Goal: Find specific page/section: Find specific page/section

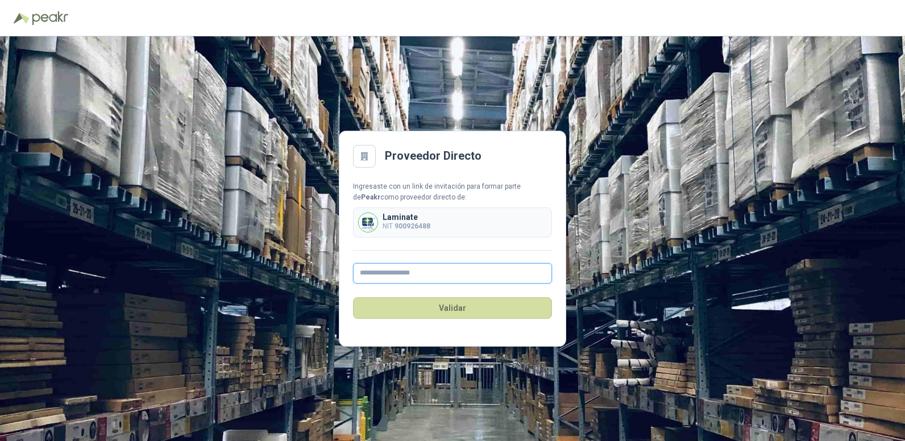
click at [411, 266] on input "text" at bounding box center [452, 273] width 199 height 20
type input "**********"
click at [451, 309] on button "Validar" at bounding box center [452, 308] width 199 height 22
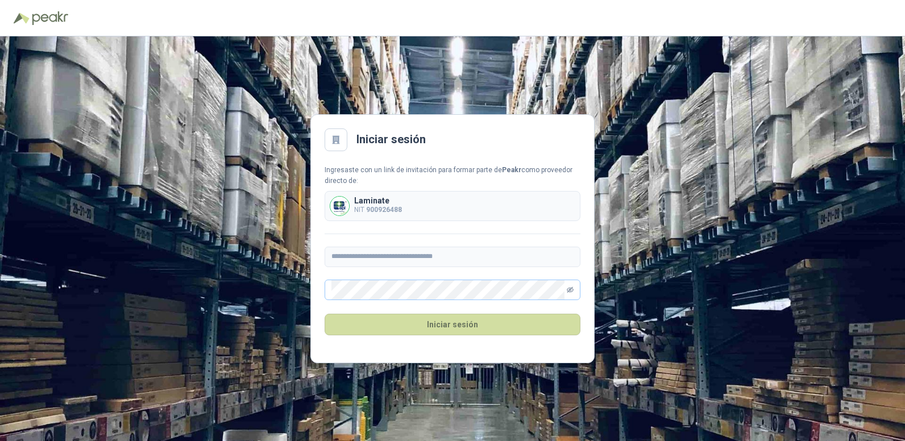
click at [569, 288] on icon "eye-invisible" at bounding box center [570, 289] width 7 height 7
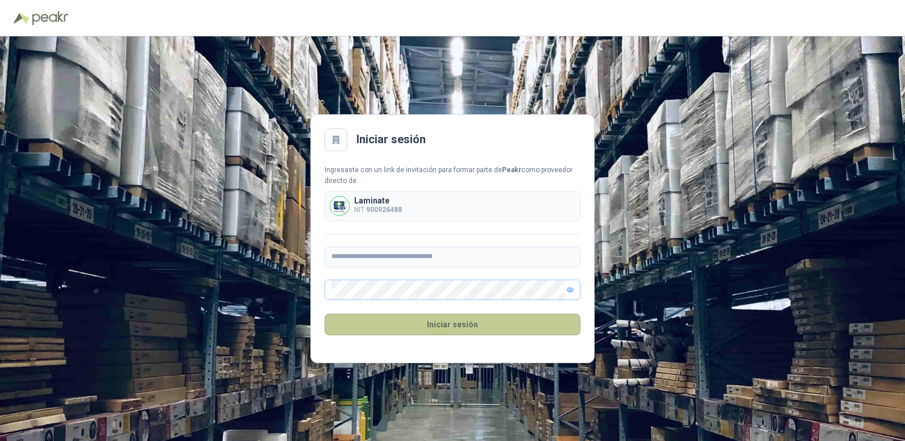
click at [452, 330] on button "Iniciar sesión" at bounding box center [453, 325] width 256 height 22
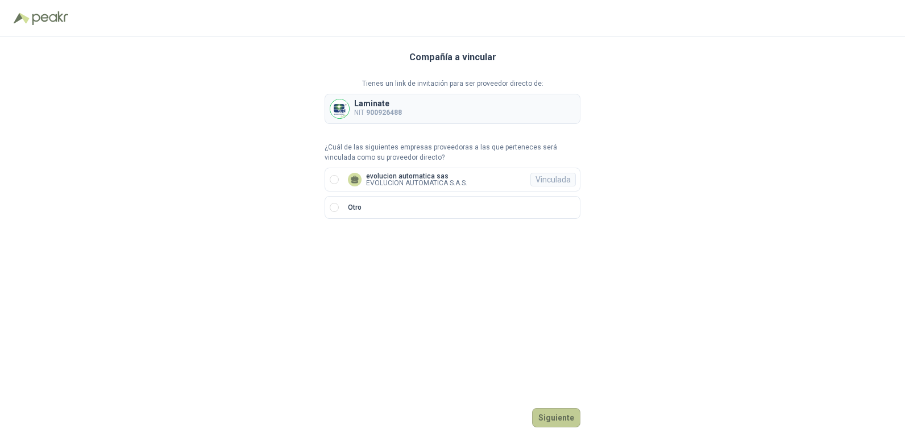
click at [560, 413] on button "Siguiente" at bounding box center [556, 417] width 48 height 19
click at [435, 178] on p "evolucion automatica sas" at bounding box center [416, 176] width 101 height 7
click at [559, 419] on button "Ingresar" at bounding box center [557, 417] width 45 height 19
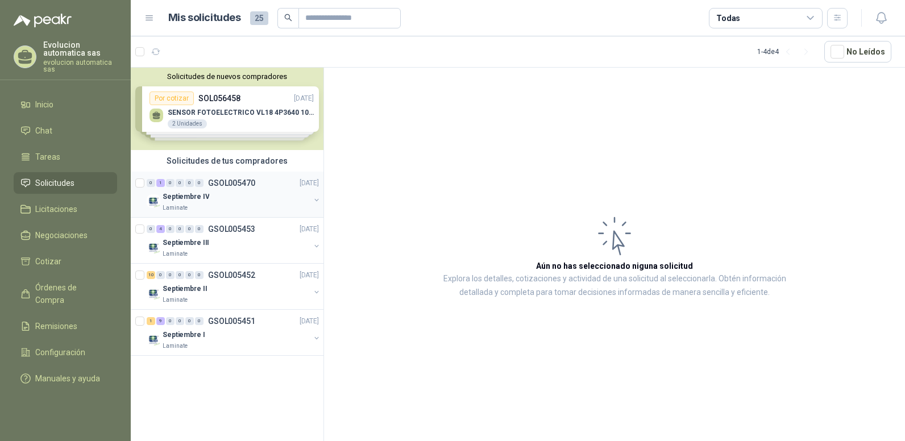
click at [220, 188] on div "0 1 0 0 0 0 GSOL005470 [DATE]" at bounding box center [234, 183] width 174 height 14
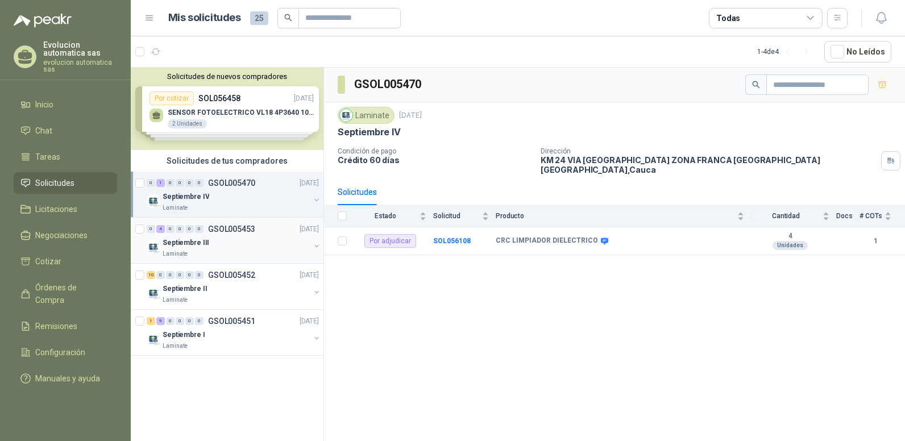
click at [239, 238] on div "Septiembre III" at bounding box center [236, 243] width 147 height 14
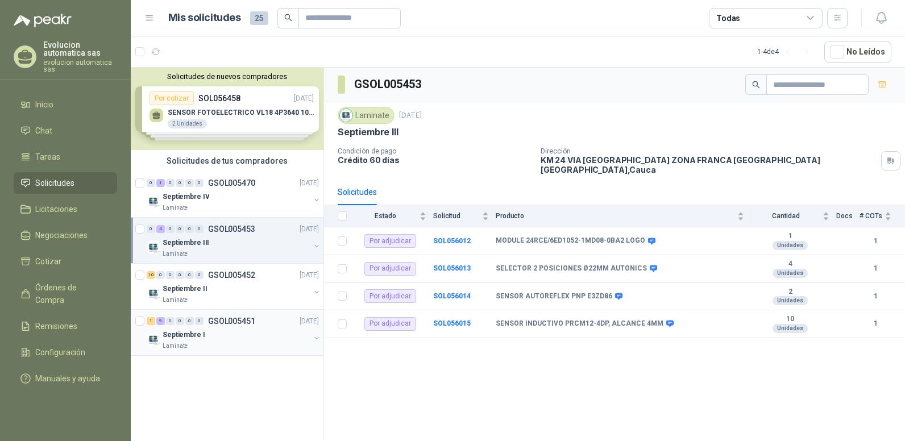
click at [245, 327] on div "1 9 0 0 0 0 GSOL005451 [DATE]" at bounding box center [234, 321] width 174 height 14
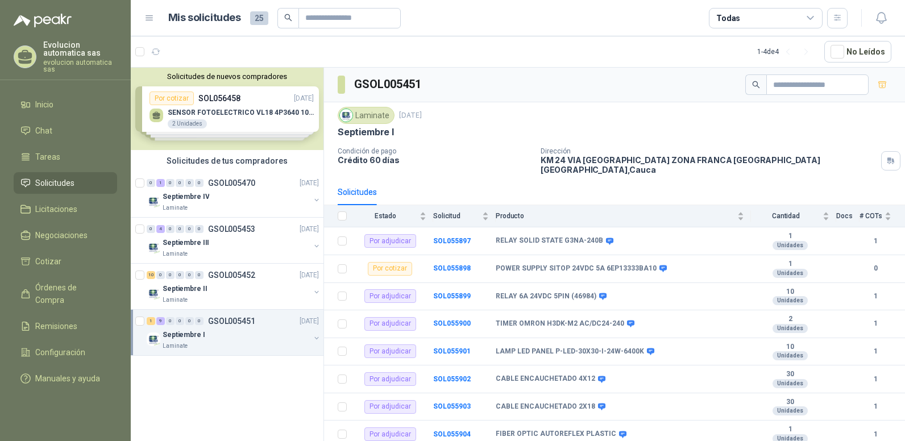
click at [239, 131] on div "Solicitudes de nuevos compradores Por cotizar SOL056458 [DATE] SENSOR FOTOELECT…" at bounding box center [227, 109] width 193 height 82
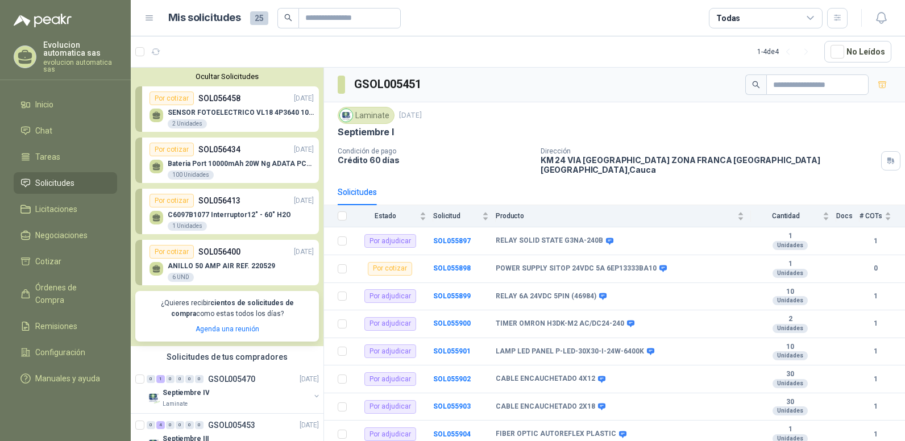
click at [228, 271] on div "ANILLO 50 AMP AIR REF. 220529 6 UND" at bounding box center [221, 272] width 107 height 20
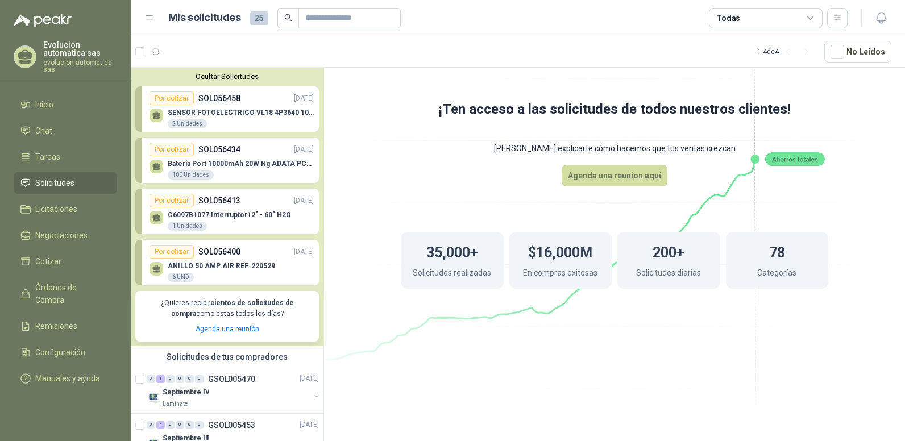
click at [234, 218] on p "C6097B1077 Interruptor12" - 60" H2O" at bounding box center [229, 215] width 123 height 8
click at [245, 167] on p "Bateria Port 10000mAh 20W Ng ADATA PC100BKCarga" at bounding box center [241, 164] width 146 height 8
click at [65, 184] on span "Solicitudes" at bounding box center [54, 183] width 39 height 13
